Goal: Book appointment/travel/reservation

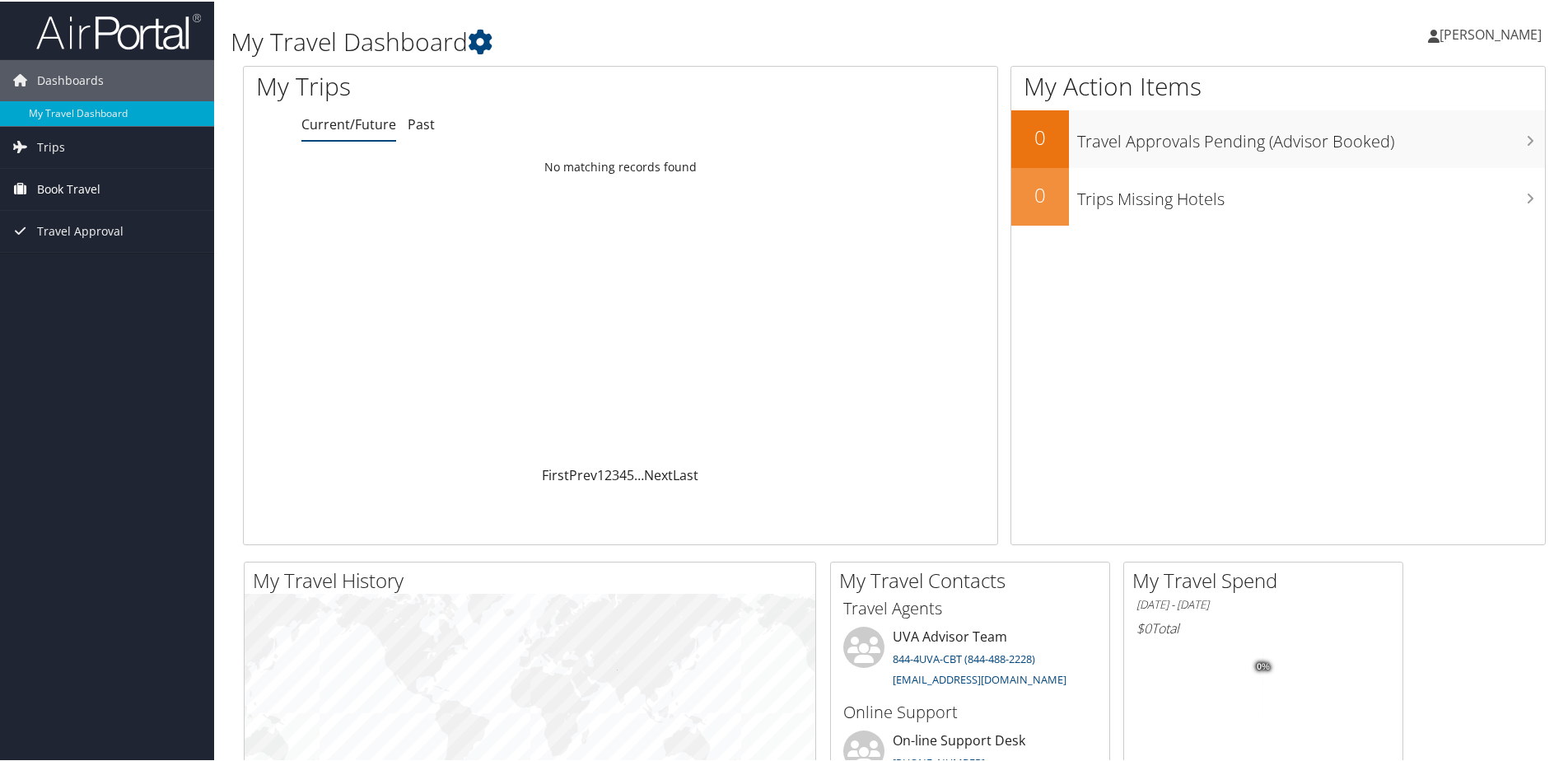
click at [56, 183] on span "Book Travel" at bounding box center [69, 187] width 63 height 41
click at [59, 271] on link "Book/Manage Online Trips" at bounding box center [107, 270] width 214 height 25
click at [76, 269] on link "Book/Manage Online Trips" at bounding box center [107, 270] width 214 height 25
